Goal: Task Accomplishment & Management: Manage account settings

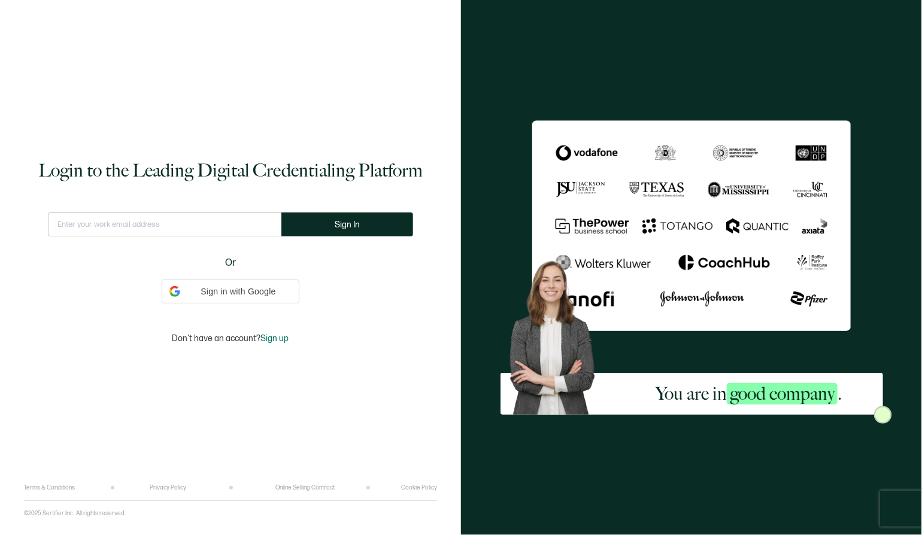
type input "[EMAIL_ADDRESS][DOMAIN_NAME]"
click at [376, 227] on button "Sign In" at bounding box center [347, 225] width 132 height 24
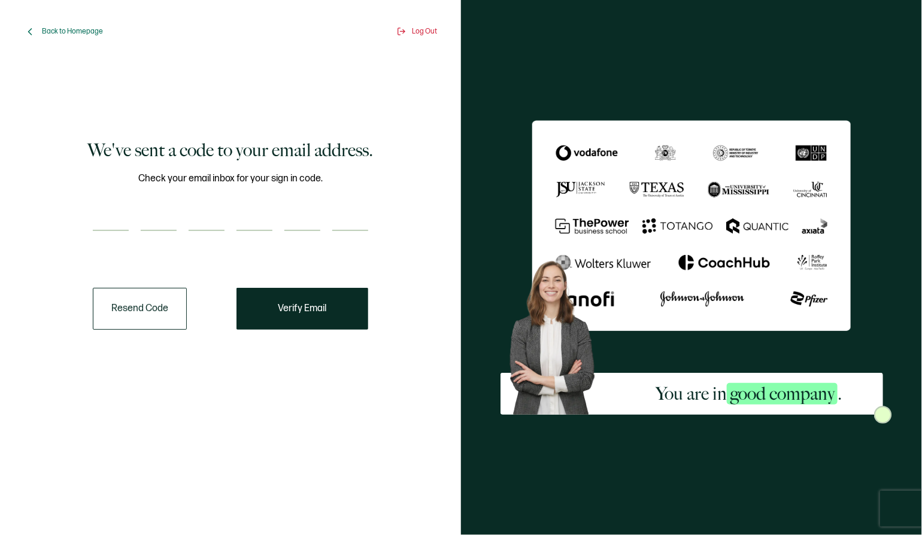
click at [93, 215] on input "number" at bounding box center [111, 219] width 36 height 24
paste input "7"
type input "7"
type input "2"
type input "1"
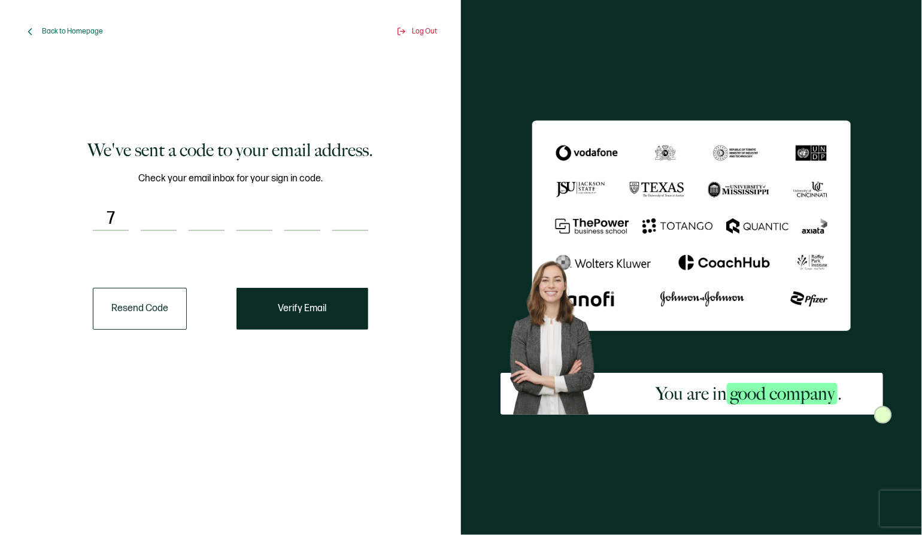
type input "9"
type input "0"
